Goal: Information Seeking & Learning: Learn about a topic

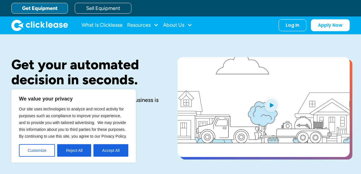
click at [222, 11] on div "Get Equipment Sell Equipment" at bounding box center [186, 8] width 350 height 16
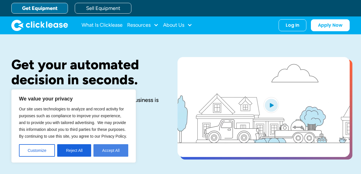
click at [104, 149] on button "Accept All" at bounding box center [111, 150] width 35 height 12
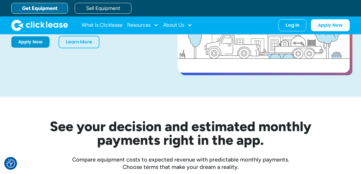
scroll to position [28, 0]
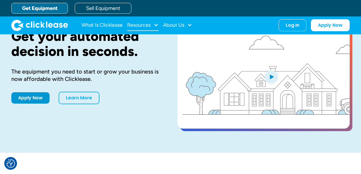
click at [151, 25] on div "Resources" at bounding box center [139, 25] width 24 height 0
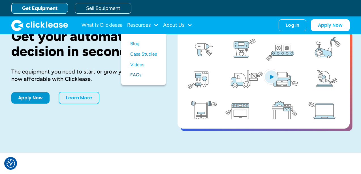
click at [138, 74] on link "FAQs" at bounding box center [143, 75] width 27 height 10
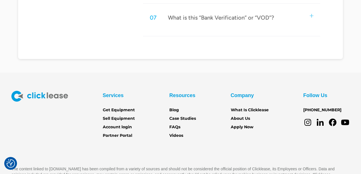
scroll to position [510, 0]
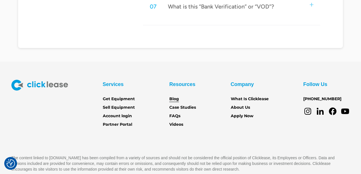
click at [174, 98] on link "Blog" at bounding box center [174, 99] width 10 height 6
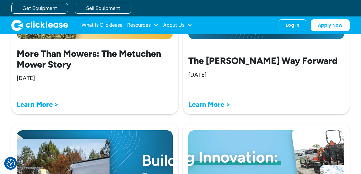
scroll to position [283, 0]
